Goal: Information Seeking & Learning: Learn about a topic

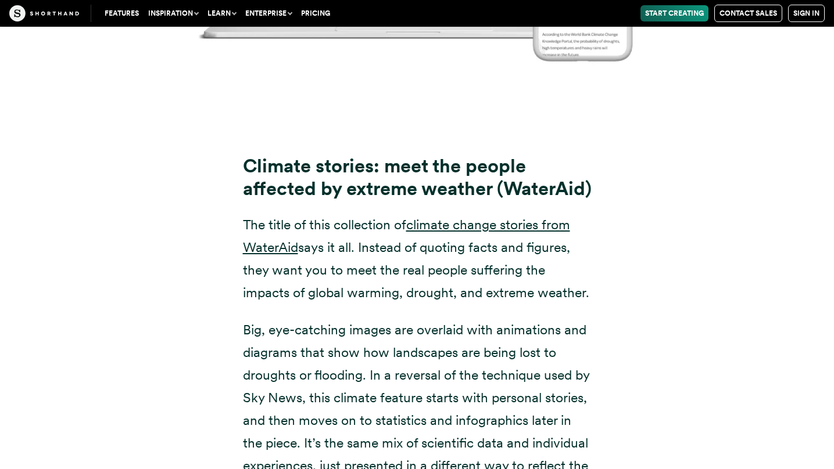
scroll to position [7276, 0]
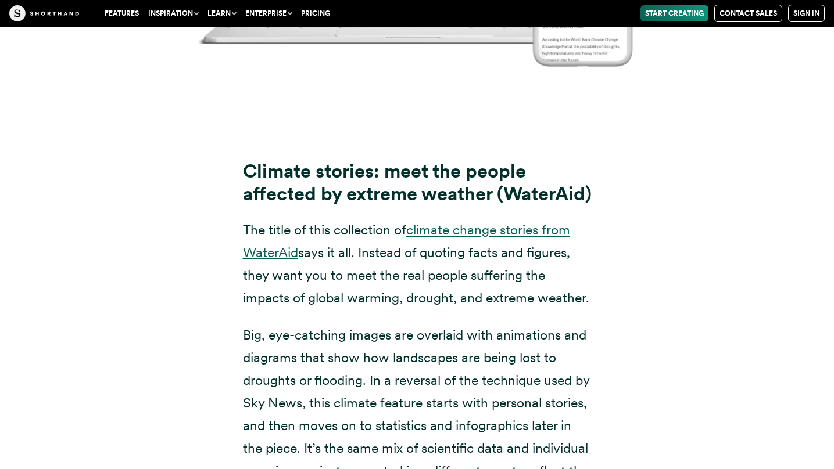
click at [451, 261] on link "climate change stories from WaterAid" at bounding box center [406, 241] width 327 height 39
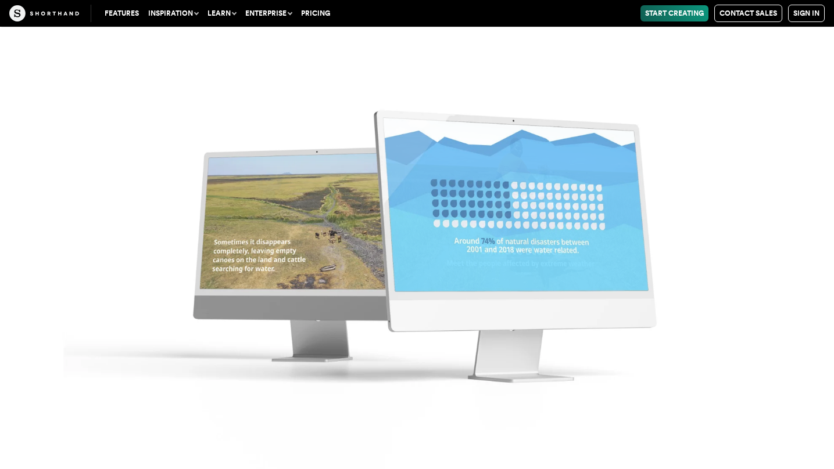
scroll to position [8532, 0]
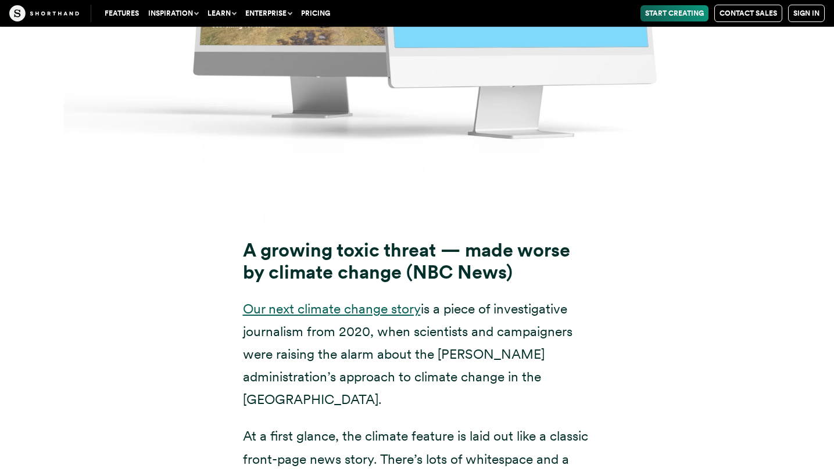
click at [337, 317] on link "Our next climate change story" at bounding box center [332, 309] width 178 height 16
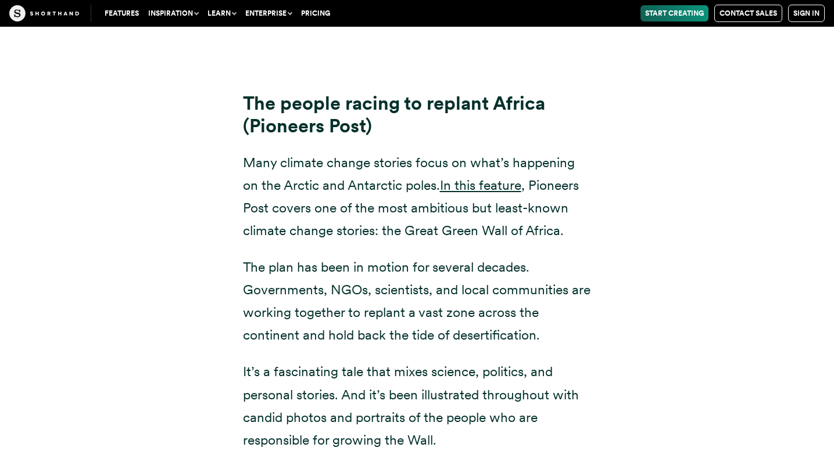
scroll to position [11525, 0]
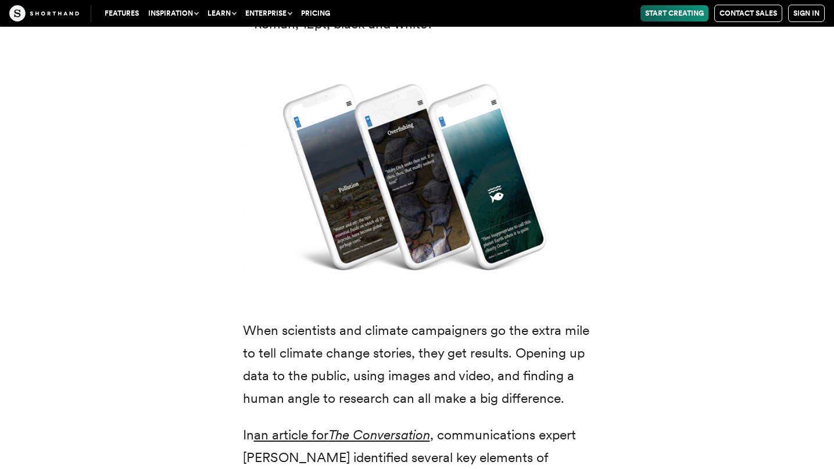
scroll to position [3310, 0]
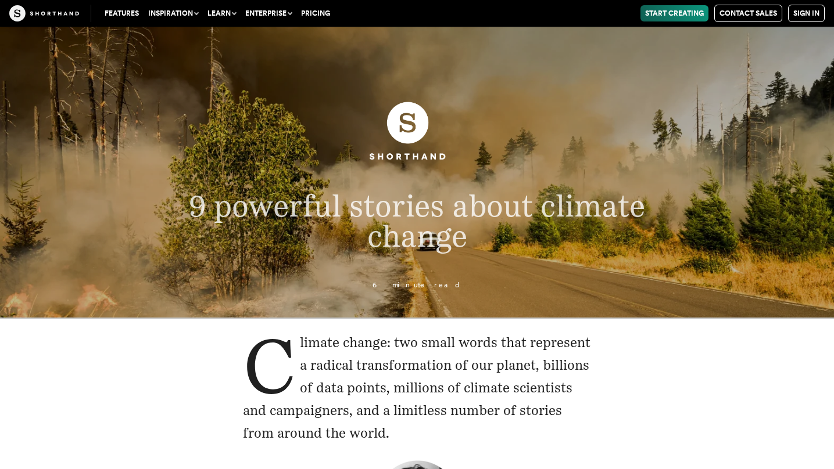
click at [414, 289] on p "6 minute read" at bounding box center [417, 286] width 578 height 8
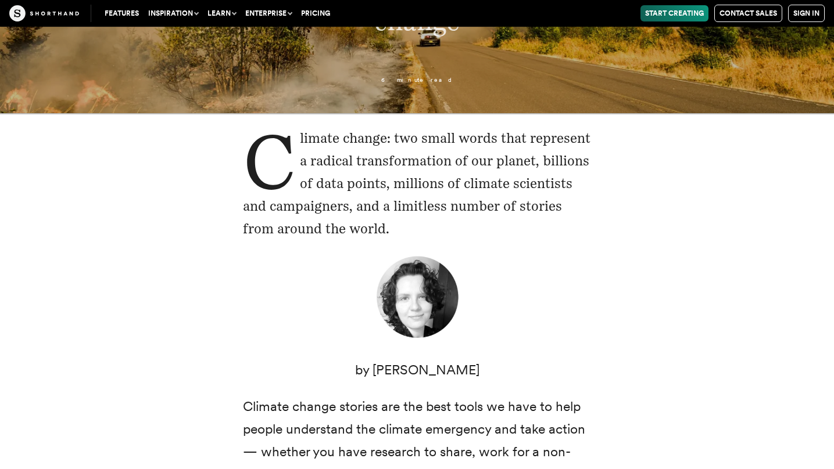
scroll to position [840, 0]
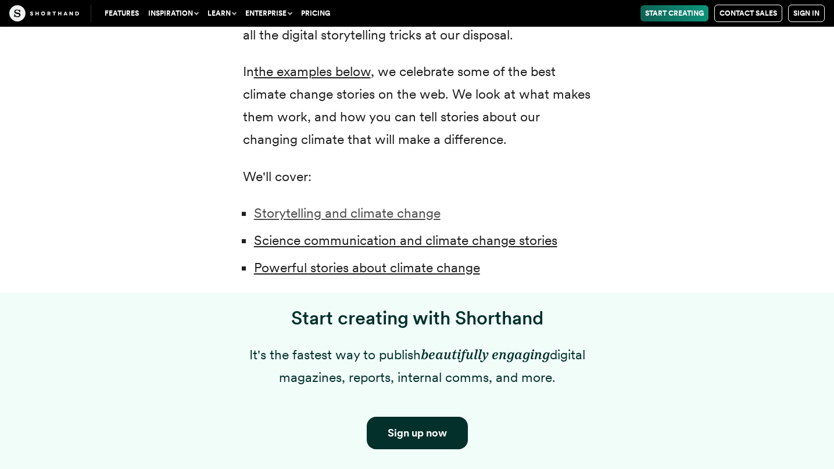
click at [315, 211] on link "Storytelling and climate change" at bounding box center [347, 213] width 186 height 16
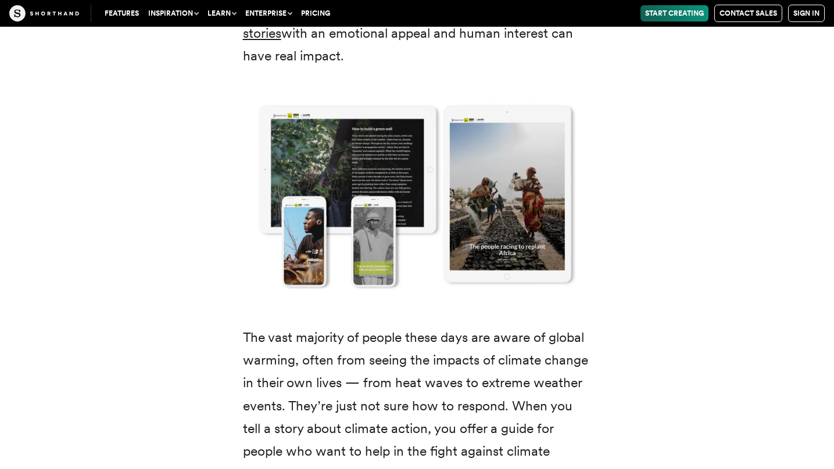
click at [340, 265] on img at bounding box center [417, 195] width 395 height 228
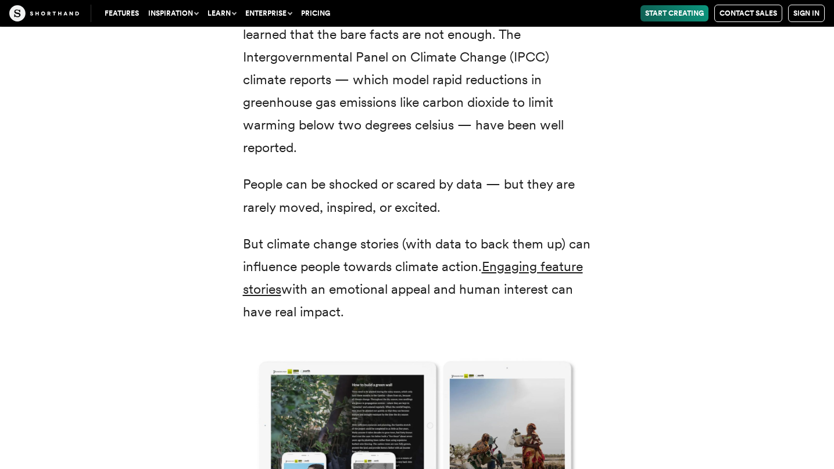
scroll to position [1564, 0]
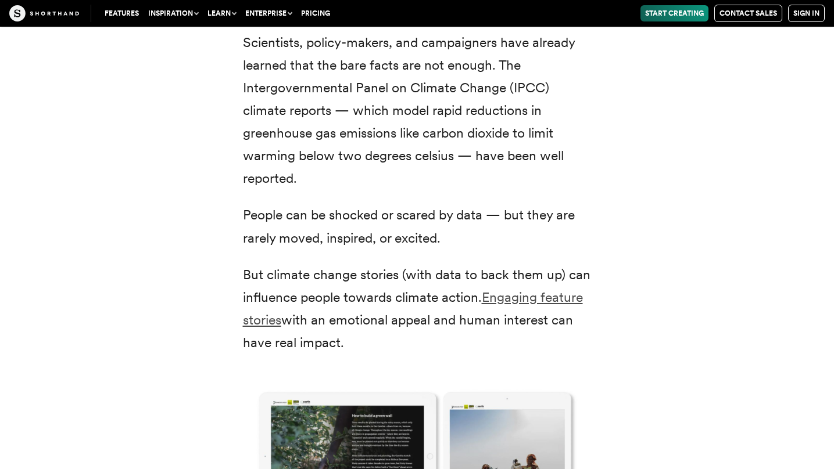
click at [516, 294] on link "Engaging feature stories" at bounding box center [413, 308] width 340 height 39
